Goal: Information Seeking & Learning: Learn about a topic

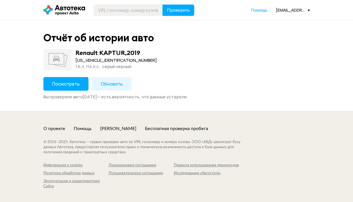
click at [49, 85] on button "Посмотреть" at bounding box center [65, 84] width 45 height 14
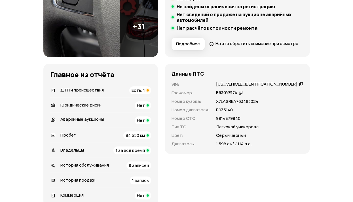
scroll to position [227, 0]
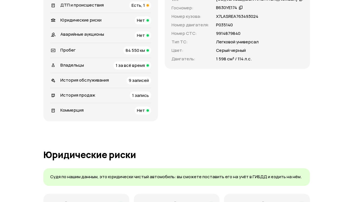
click at [145, 8] on span "Есть, 1" at bounding box center [137, 5] width 13 height 6
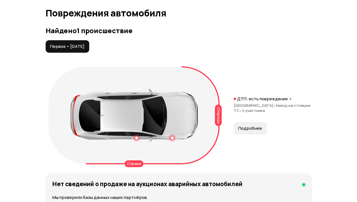
scroll to position [641, 0]
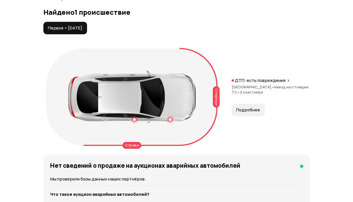
click at [248, 116] on button "Подробнее" at bounding box center [247, 110] width 33 height 12
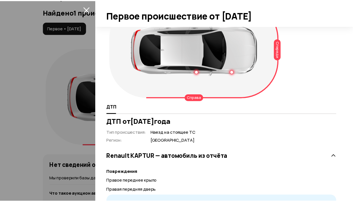
scroll to position [0, 0]
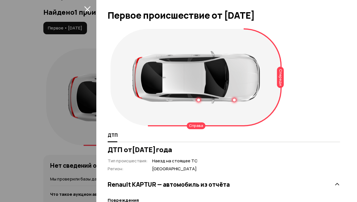
drag, startPoint x: 87, startPoint y: 9, endPoint x: 95, endPoint y: 24, distance: 16.2
click at [87, 9] on icon "закрыть" at bounding box center [87, 9] width 6 height 6
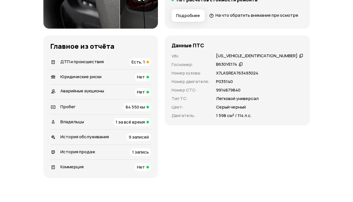
click at [145, 65] on span "Есть, 1" at bounding box center [137, 62] width 13 height 6
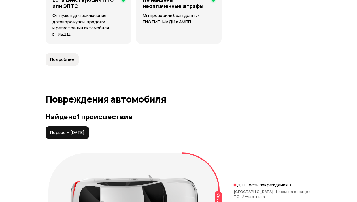
scroll to position [641, 0]
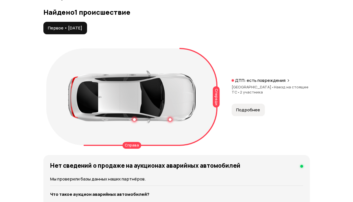
click at [244, 113] on span "Подробнее" at bounding box center [248, 110] width 24 height 6
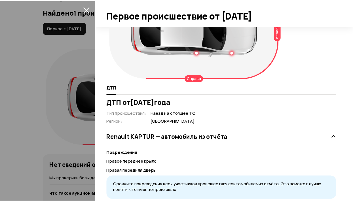
scroll to position [0, 0]
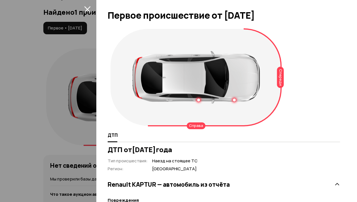
click at [86, 7] on icon "закрыть" at bounding box center [87, 9] width 7 height 7
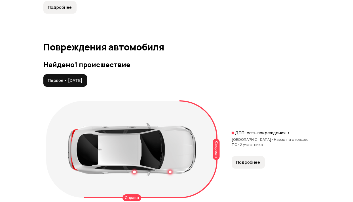
scroll to position [584, 0]
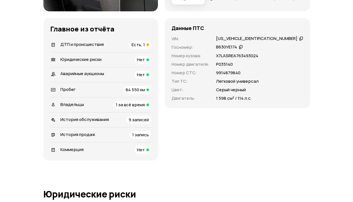
click at [149, 123] on span "9 записей" at bounding box center [139, 120] width 20 height 6
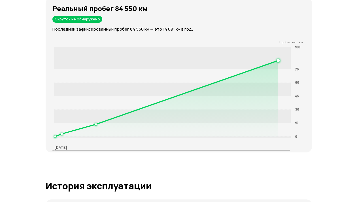
scroll to position [1142, 0]
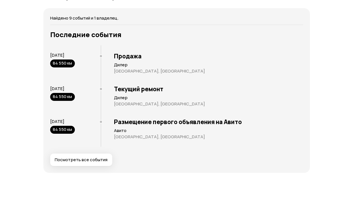
click at [89, 166] on button "Посмотреть все события" at bounding box center [81, 160] width 62 height 12
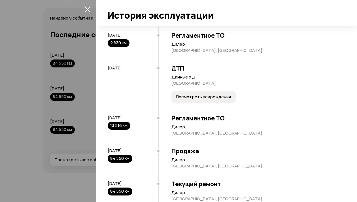
scroll to position [215, 0]
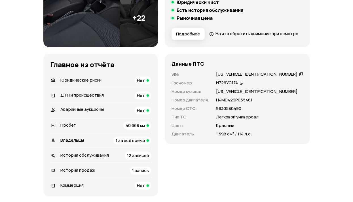
scroll to position [142, 0]
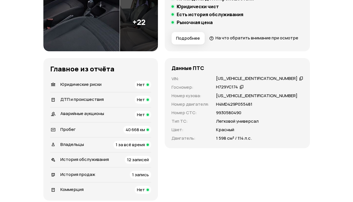
click at [151, 164] on div "12 записей" at bounding box center [138, 160] width 26 height 8
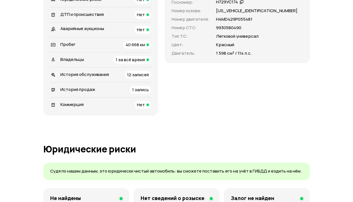
scroll to position [189, 0]
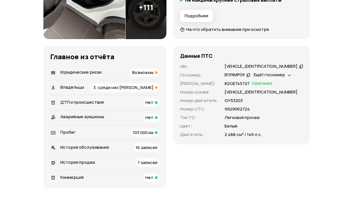
scroll to position [170, 0]
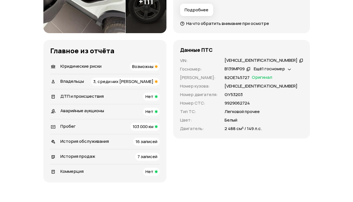
click at [148, 84] on span "3, среди них [PERSON_NAME]" at bounding box center [123, 81] width 60 height 6
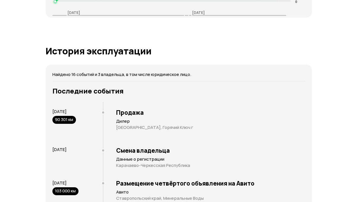
scroll to position [1222, 0]
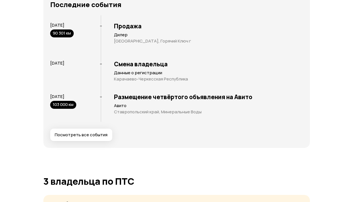
click at [87, 132] on span "Посмотреть все события" at bounding box center [81, 135] width 53 height 6
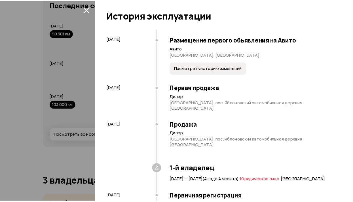
scroll to position [0, 0]
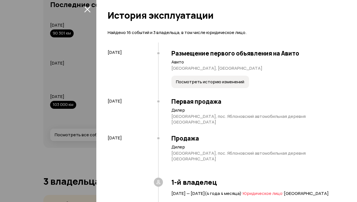
click at [85, 9] on icon "закрыть" at bounding box center [87, 9] width 7 height 7
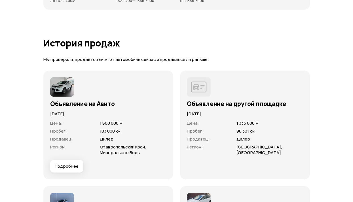
scroll to position [1703, 0]
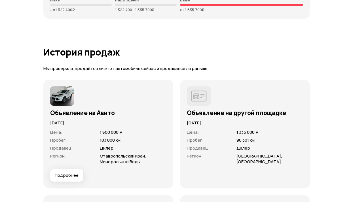
click at [216, 109] on h3 "Объявление на другой площадке" at bounding box center [245, 112] width 116 height 7
click at [189, 145] on span "Продавец :" at bounding box center [198, 148] width 23 height 6
click at [73, 173] on span "Подробнее" at bounding box center [67, 176] width 24 height 6
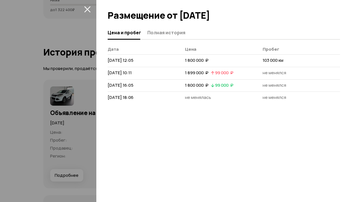
click at [85, 12] on button "закрыть" at bounding box center [87, 9] width 9 height 9
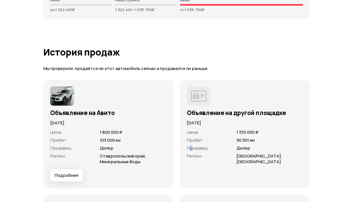
click at [65, 90] on img at bounding box center [62, 95] width 24 height 19
click at [67, 109] on h3 "Объявление на Авито" at bounding box center [108, 112] width 116 height 7
click at [122, 91] on div at bounding box center [108, 95] width 116 height 19
click at [131, 154] on span "Ставропольский край, Минеральные Воды" at bounding box center [123, 159] width 46 height 12
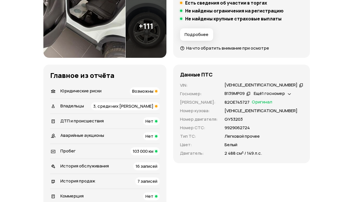
click at [153, 92] on span "Возможны" at bounding box center [142, 91] width 21 height 6
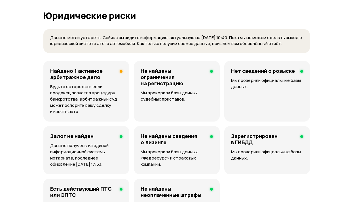
scroll to position [381, 0]
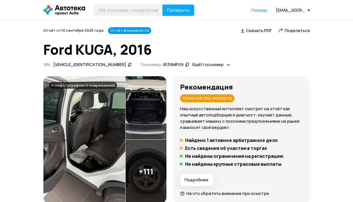
click at [213, 141] on h5 "Найдено 1 активное арбитражное дело" at bounding box center [231, 140] width 93 height 6
click at [204, 181] on span "Подробнее" at bounding box center [196, 180] width 24 height 6
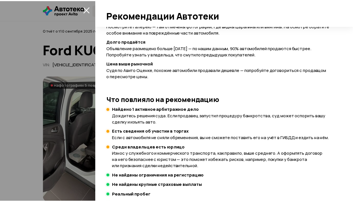
scroll to position [177, 0]
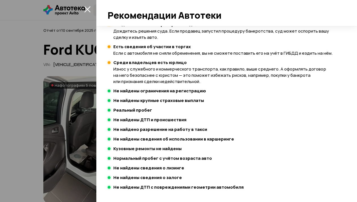
click at [88, 10] on icon "закрыть" at bounding box center [87, 9] width 6 height 6
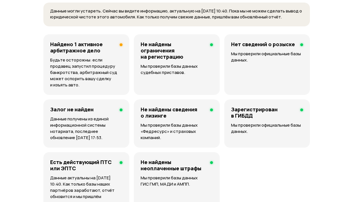
scroll to position [397, 0]
click at [91, 48] on h4 "Найдено 1 активное арбитражное дело" at bounding box center [82, 47] width 65 height 12
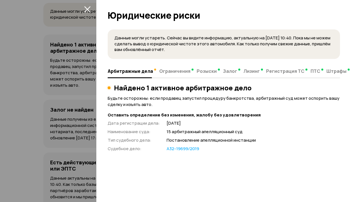
click at [182, 150] on link "А32-19699/2019" at bounding box center [183, 149] width 33 height 6
click at [87, 8] on icon "закрыть" at bounding box center [87, 9] width 6 height 6
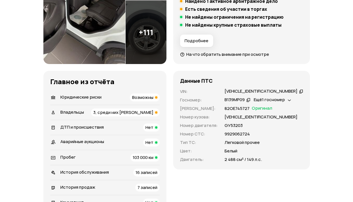
scroll to position [57, 0]
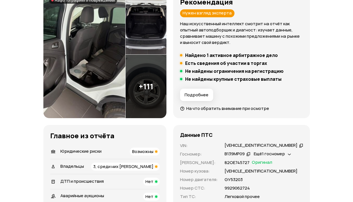
click at [142, 165] on span "3, среди них юрлицо" at bounding box center [123, 166] width 60 height 6
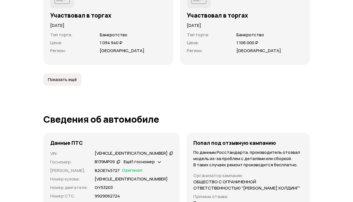
scroll to position [2128, 0]
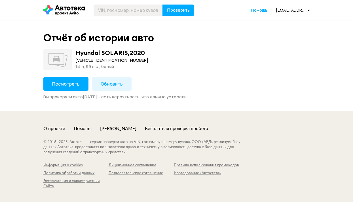
click at [63, 85] on span "Посмотреть" at bounding box center [65, 84] width 27 height 6
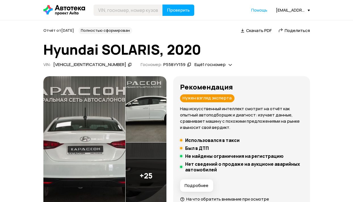
click at [296, 35] on div "Отчёт от [DATE] Полностью сформирован   Скачать PDF   Поделиться Hyundai SOLARI…" at bounding box center [176, 48] width 266 height 42
click at [295, 31] on span "Поделиться" at bounding box center [296, 30] width 25 height 6
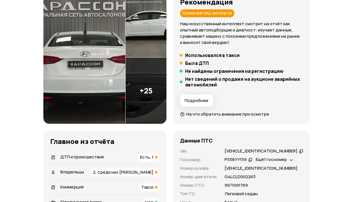
scroll to position [142, 0]
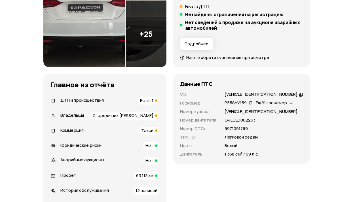
click at [150, 119] on div "2, среди них юрлицо" at bounding box center [125, 116] width 69 height 8
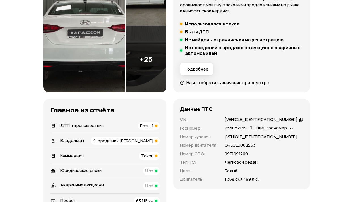
scroll to position [114, 0]
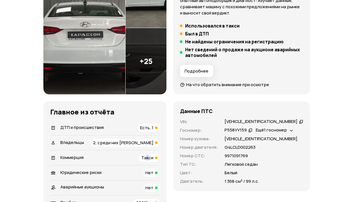
click at [153, 155] on span "Такси" at bounding box center [147, 158] width 12 height 6
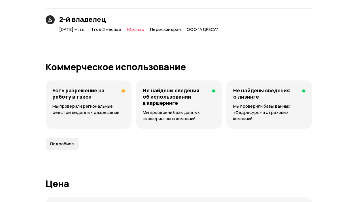
scroll to position [1486, 0]
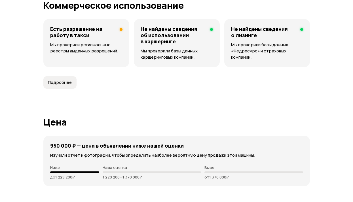
click at [95, 32] on h4 "Есть разрешение на работу в такси" at bounding box center [82, 32] width 65 height 12
click at [77, 46] on p "Мы проверили региональные реестры выданных разрешений." at bounding box center [86, 48] width 72 height 12
click at [66, 85] on span "Подробнее" at bounding box center [60, 83] width 24 height 6
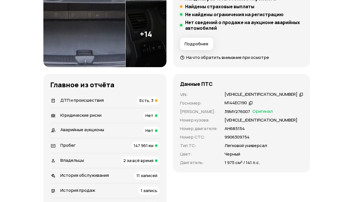
click at [153, 99] on span "Есть, 3" at bounding box center [146, 100] width 14 height 6
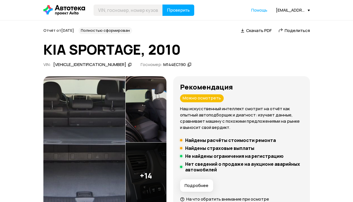
click at [128, 65] on icon at bounding box center [130, 65] width 4 height 6
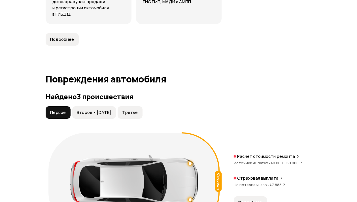
scroll to position [652, 0]
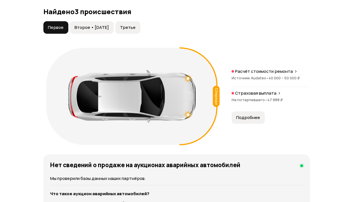
click at [248, 116] on span "Подробнее" at bounding box center [248, 118] width 24 height 6
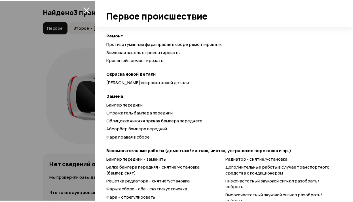
scroll to position [28, 0]
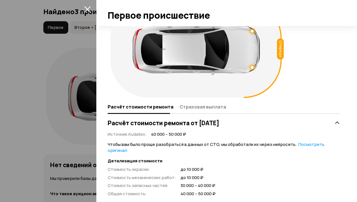
click at [88, 10] on icon "закрыть" at bounding box center [87, 9] width 7 height 7
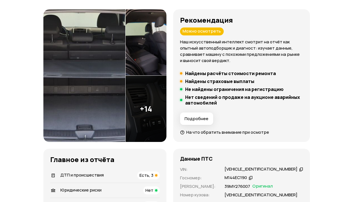
scroll to position [0, 0]
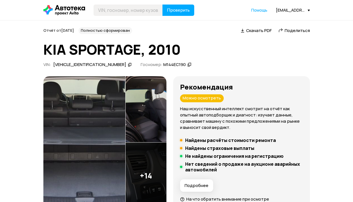
click at [128, 63] on icon at bounding box center [130, 65] width 4 height 6
click at [294, 30] on span "Поделиться" at bounding box center [296, 30] width 25 height 6
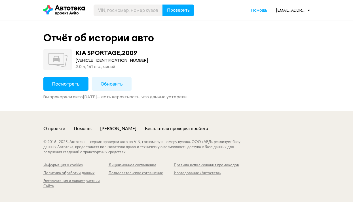
click at [53, 80] on button "Посмотреть" at bounding box center [65, 84] width 45 height 14
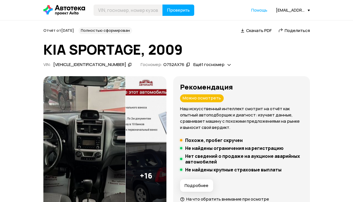
click at [296, 31] on span "Поделиться" at bounding box center [296, 30] width 25 height 6
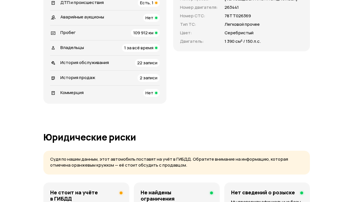
scroll to position [170, 0]
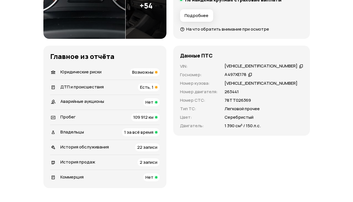
click at [153, 88] on span "Есть, 1" at bounding box center [146, 87] width 13 height 6
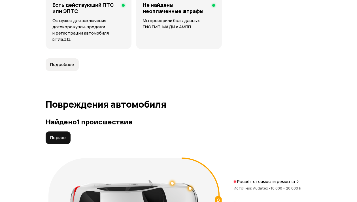
scroll to position [665, 0]
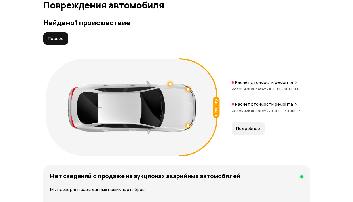
click at [244, 134] on button "Подробнее" at bounding box center [247, 128] width 33 height 12
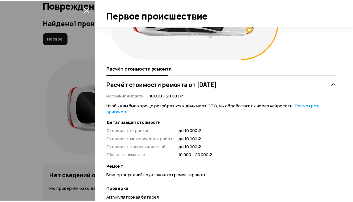
scroll to position [0, 0]
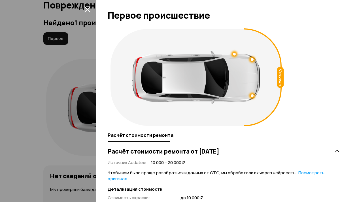
click at [87, 8] on icon "закрыть" at bounding box center [87, 9] width 7 height 7
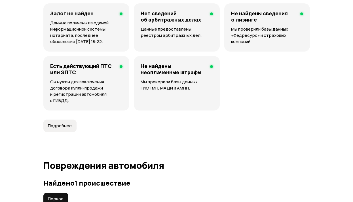
scroll to position [580, 0]
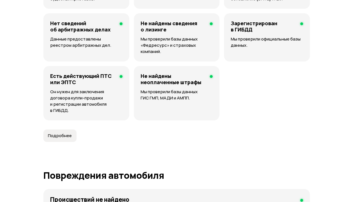
scroll to position [567, 0]
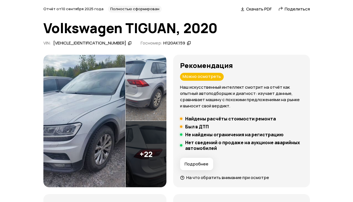
scroll to position [170, 0]
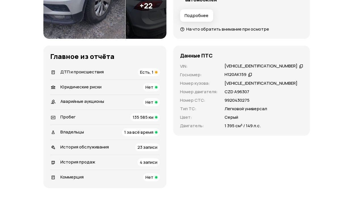
click at [153, 73] on span "Есть, 1" at bounding box center [146, 72] width 13 height 6
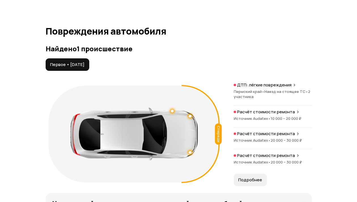
scroll to position [641, 0]
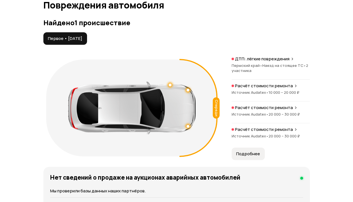
click at [250, 154] on span "Подробнее" at bounding box center [248, 154] width 24 height 6
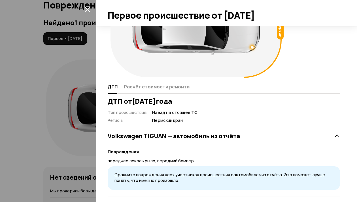
scroll to position [0, 0]
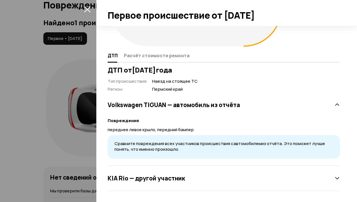
click at [180, 180] on h3 "KIA Rio — другой участник" at bounding box center [146, 178] width 77 height 7
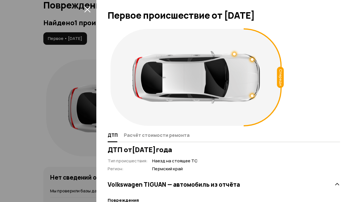
click at [87, 9] on icon "закрыть" at bounding box center [87, 9] width 6 height 6
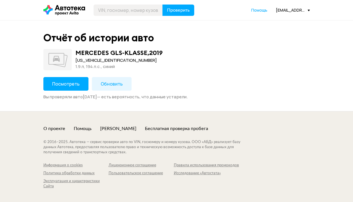
click at [59, 86] on span "Посмотреть" at bounding box center [65, 84] width 27 height 6
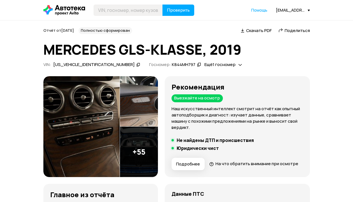
click at [297, 31] on span "Поделиться" at bounding box center [296, 30] width 25 height 6
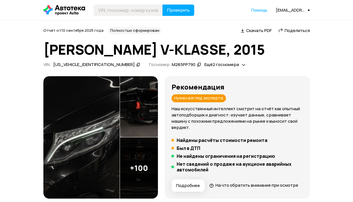
drag, startPoint x: 196, startPoint y: 150, endPoint x: 193, endPoint y: 150, distance: 3.2
click at [196, 150] on h5 "Был в ДТП" at bounding box center [188, 148] width 24 height 6
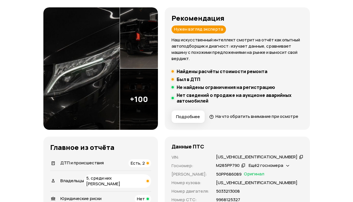
scroll to position [142, 0]
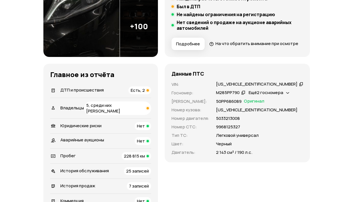
click at [145, 93] on span "Есть, 2" at bounding box center [138, 90] width 14 height 6
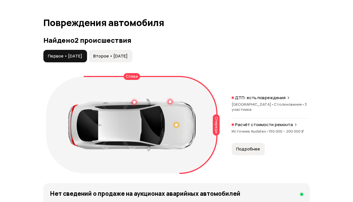
scroll to position [641, 0]
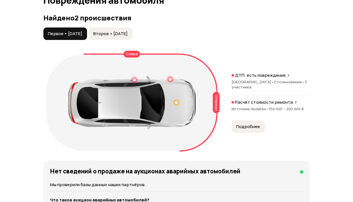
click at [250, 132] on button "Подробнее" at bounding box center [247, 126] width 33 height 12
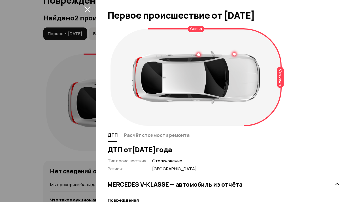
click at [89, 8] on icon "закрыть" at bounding box center [87, 9] width 7 height 7
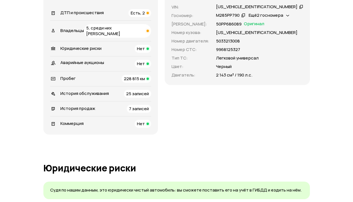
scroll to position [159, 0]
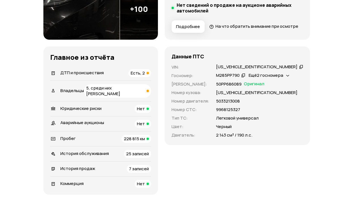
click at [120, 97] on span "5, среди них юрлицо" at bounding box center [103, 91] width 34 height 12
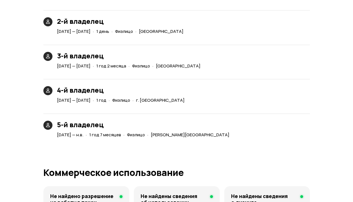
scroll to position [1410, 0]
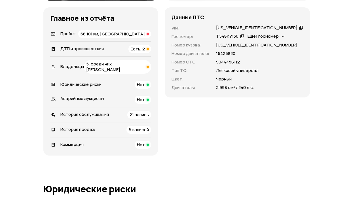
scroll to position [198, 0]
click at [145, 37] on span "68 101 км, [GEOGRAPHIC_DATA]" at bounding box center [112, 34] width 64 height 6
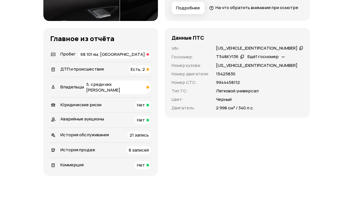
scroll to position [180, 0]
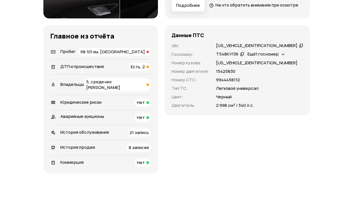
click at [120, 90] on span "5, среди них юрлицо" at bounding box center [103, 85] width 34 height 12
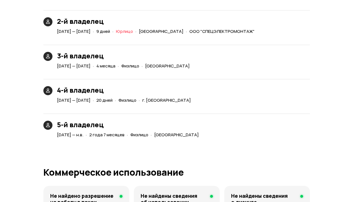
scroll to position [1500, 0]
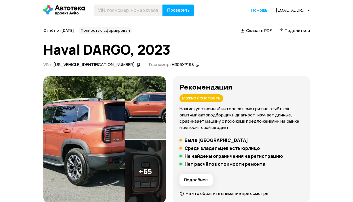
drag, startPoint x: 102, startPoint y: 64, endPoint x: 101, endPoint y: 53, distance: 11.1
click at [136, 64] on icon at bounding box center [138, 65] width 4 height 6
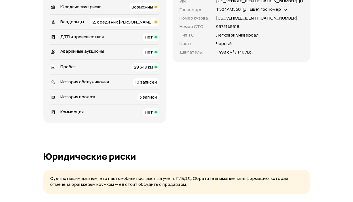
scroll to position [283, 0]
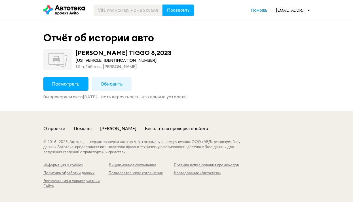
click at [64, 78] on button "Посмотреть" at bounding box center [65, 84] width 45 height 14
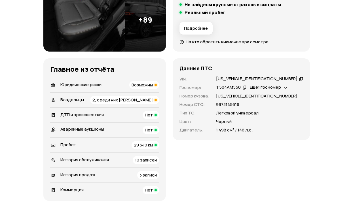
scroll to position [227, 0]
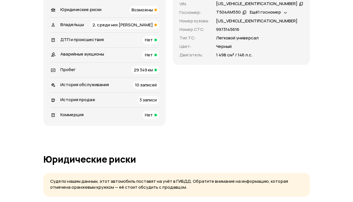
click at [143, 24] on span "2, среди них [PERSON_NAME]" at bounding box center [122, 25] width 60 height 6
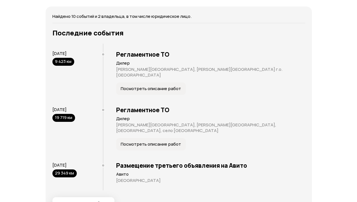
scroll to position [1092, 0]
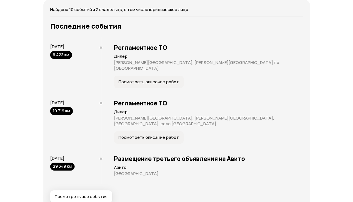
click at [78, 194] on span "Посмотреть все события" at bounding box center [81, 197] width 53 height 6
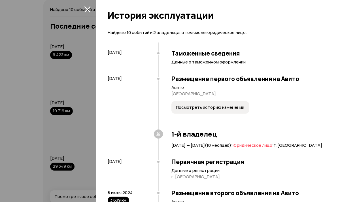
click at [208, 106] on span "Посмотреть историю изменений" at bounding box center [210, 108] width 68 height 6
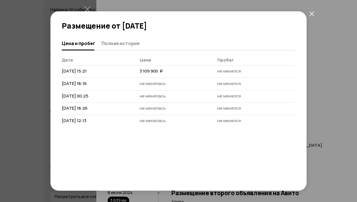
click at [311, 13] on icon "закрыть" at bounding box center [311, 13] width 5 height 5
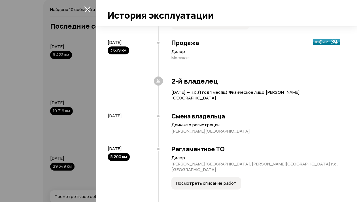
scroll to position [255, 0]
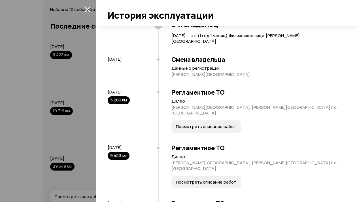
click at [210, 122] on button "Посмотреть описание работ" at bounding box center [206, 126] width 70 height 12
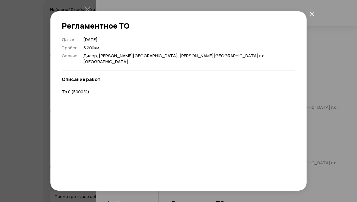
click at [313, 14] on icon "закрыть" at bounding box center [311, 13] width 5 height 5
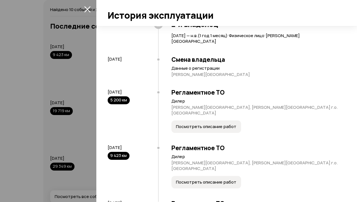
click at [206, 179] on span "Посмотреть описание работ" at bounding box center [206, 182] width 60 height 6
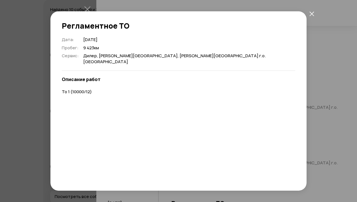
click at [312, 13] on icon "закрыть" at bounding box center [311, 13] width 5 height 5
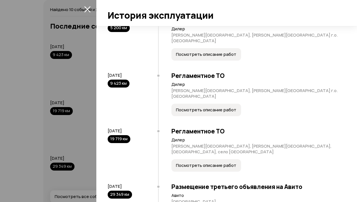
scroll to position [340, 0]
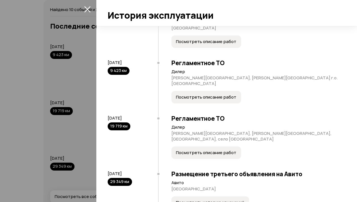
click at [197, 150] on span "Посмотреть описание работ" at bounding box center [206, 153] width 60 height 6
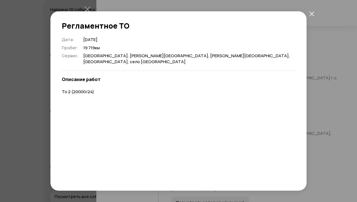
click at [311, 12] on icon "закрыть" at bounding box center [311, 13] width 5 height 5
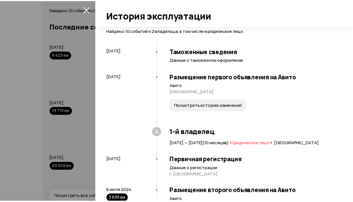
scroll to position [0, 0]
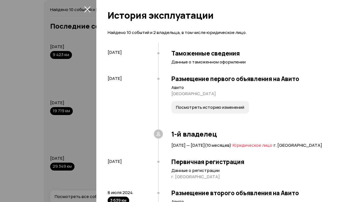
click at [86, 9] on icon "закрыть" at bounding box center [87, 9] width 7 height 7
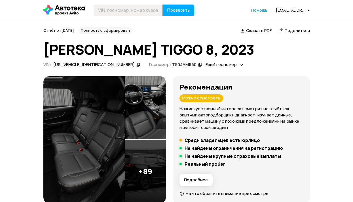
click at [291, 32] on span "Поделиться" at bounding box center [296, 30] width 25 height 6
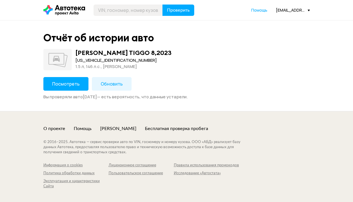
click at [68, 86] on span "Посмотреть" at bounding box center [65, 84] width 27 height 6
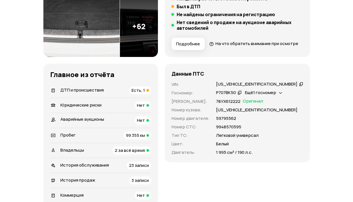
click at [145, 93] on span "Есть, 1" at bounding box center [137, 90] width 13 height 6
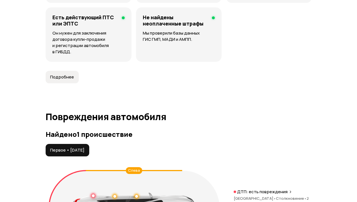
scroll to position [641, 0]
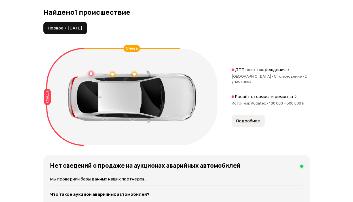
click at [247, 124] on span "Подробнее" at bounding box center [248, 121] width 24 height 6
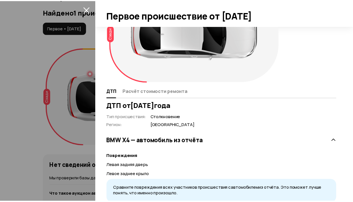
scroll to position [0, 0]
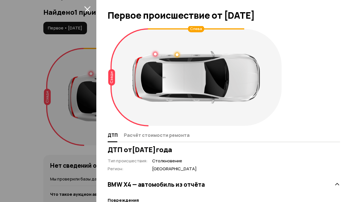
click at [87, 7] on icon "закрыть" at bounding box center [87, 9] width 7 height 7
